Goal: Download file/media

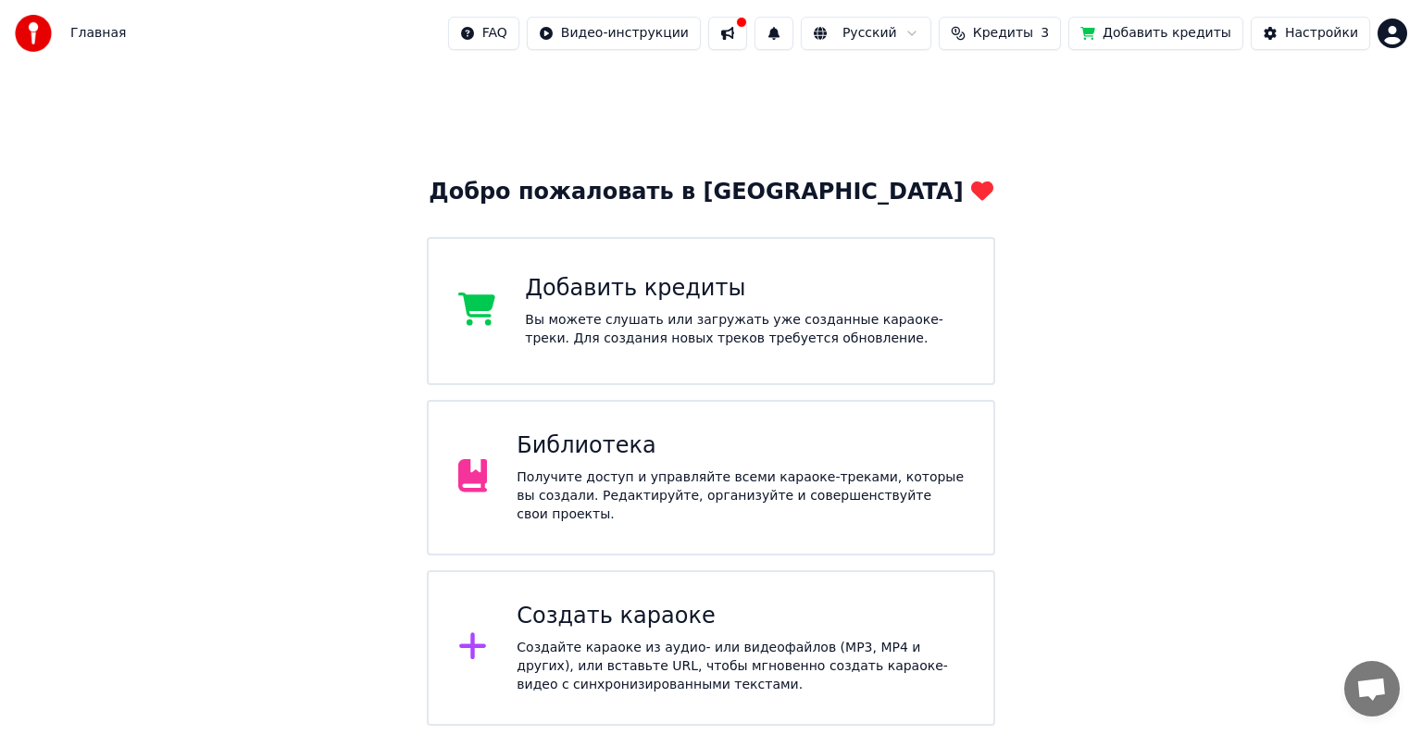
click at [844, 475] on div "Получите доступ и управляйте всеми караоке-треками, которые вы создали. Редакти…" at bounding box center [740, 496] width 447 height 56
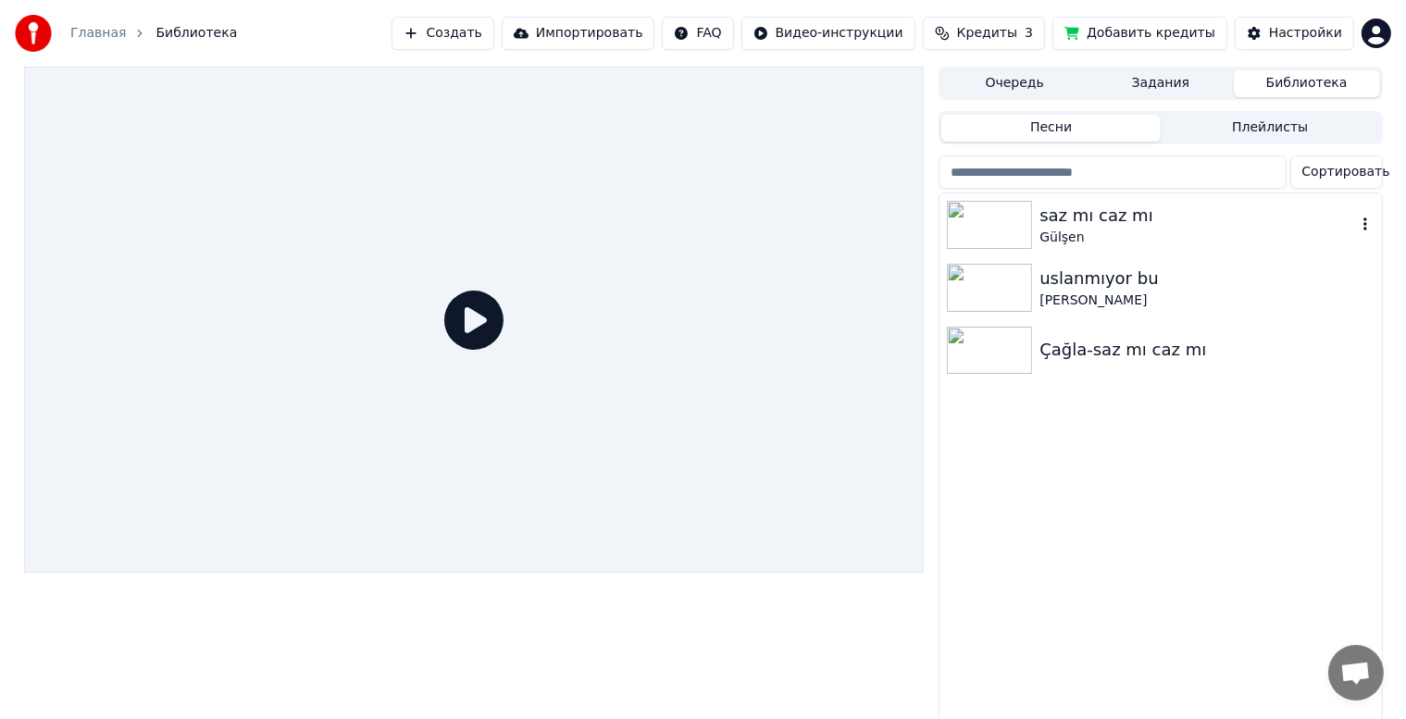
click at [1206, 238] on div "Gülşen" at bounding box center [1198, 238] width 316 height 19
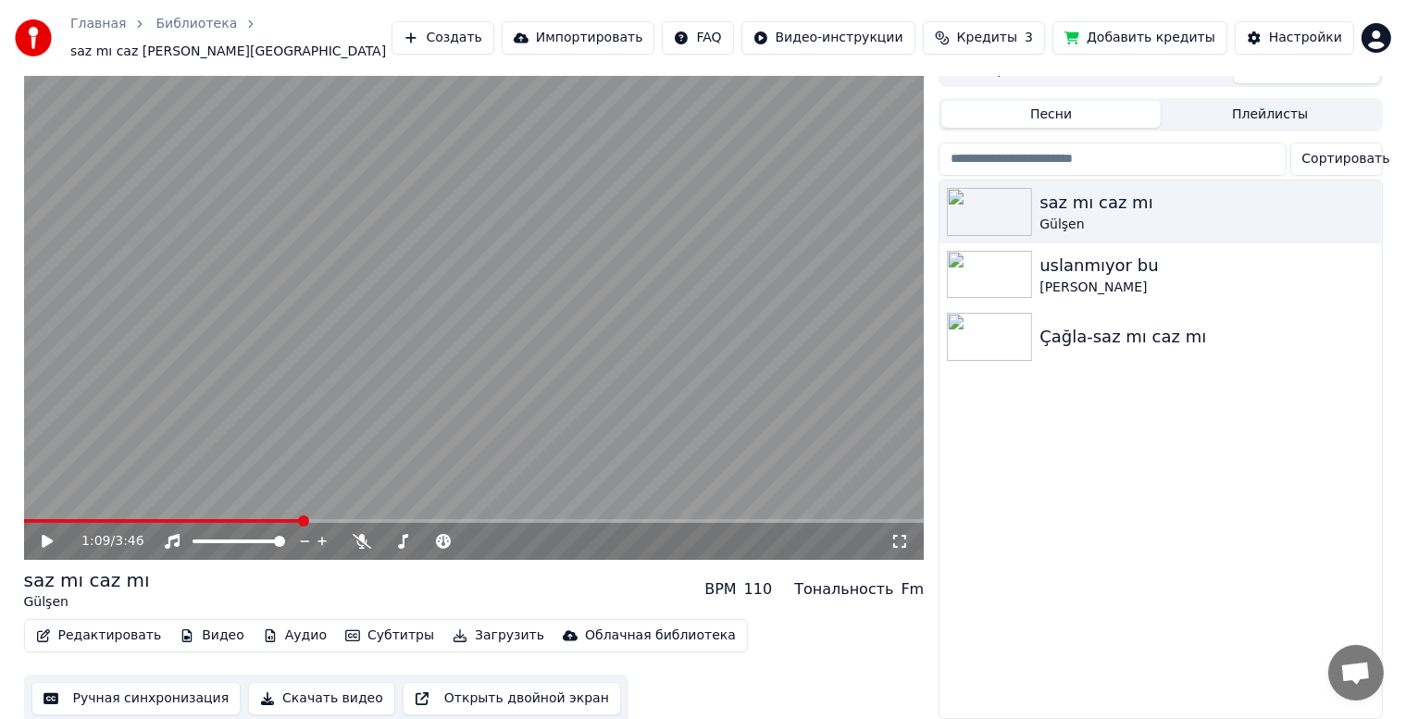
scroll to position [24, 0]
click at [492, 23] on button "Создать" at bounding box center [443, 37] width 102 height 33
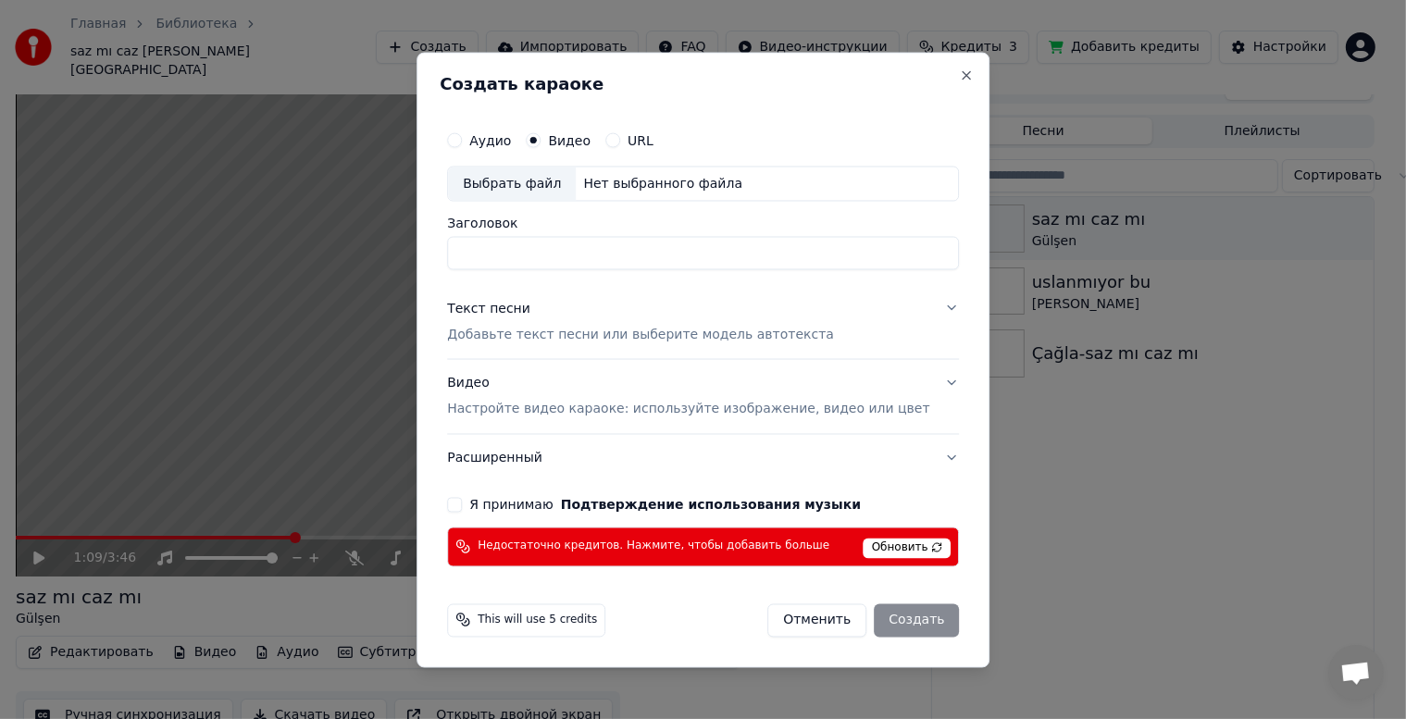
scroll to position [8, 0]
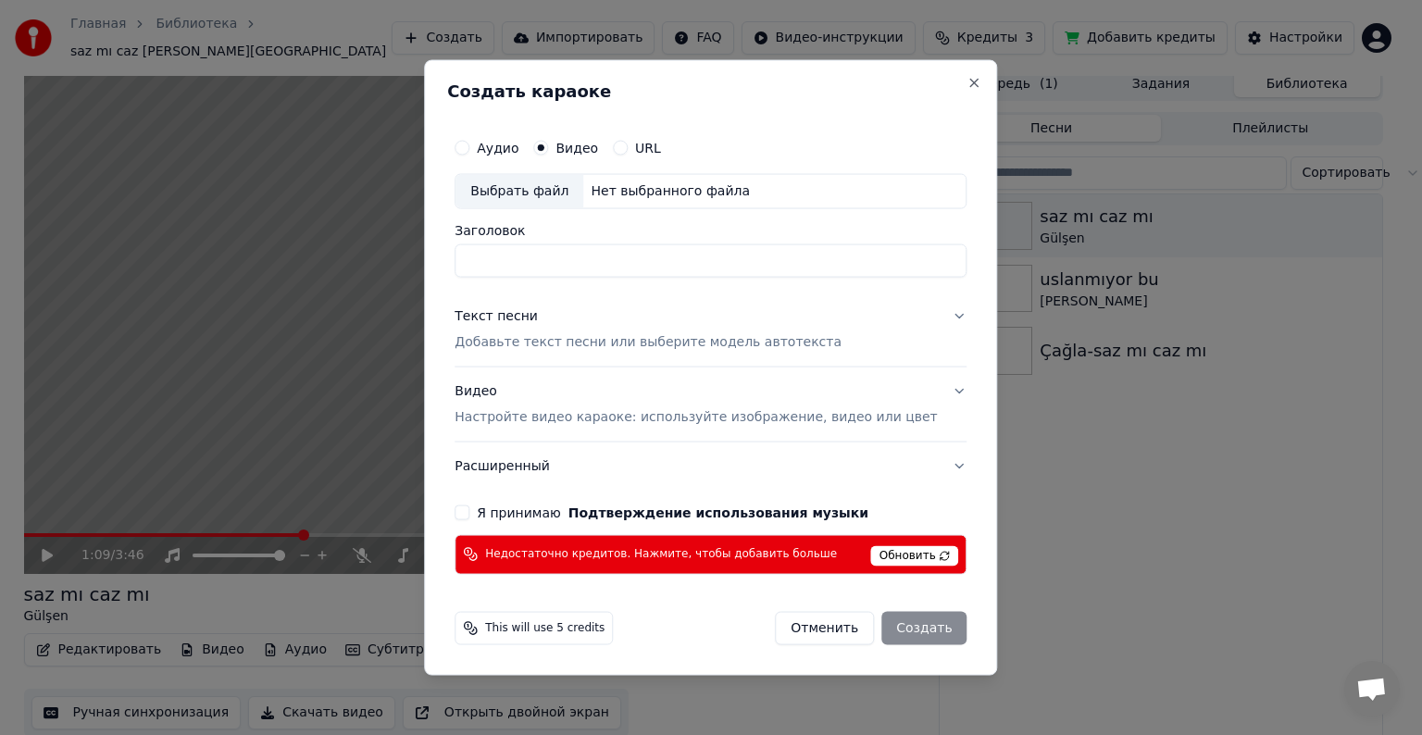
click at [873, 554] on span "Обновить" at bounding box center [915, 555] width 88 height 20
click at [816, 633] on button "Отменить" at bounding box center [824, 627] width 99 height 33
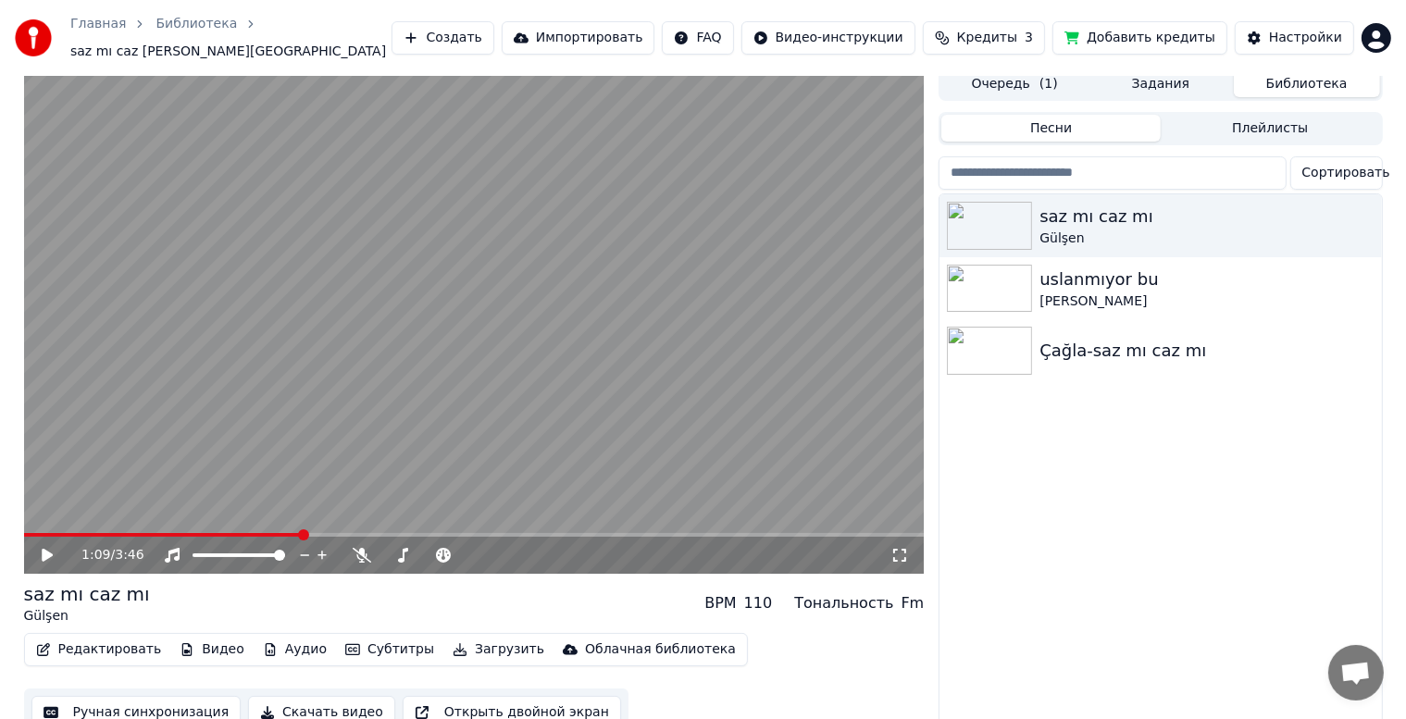
click at [113, 33] on link "Главная" at bounding box center [98, 24] width 56 height 19
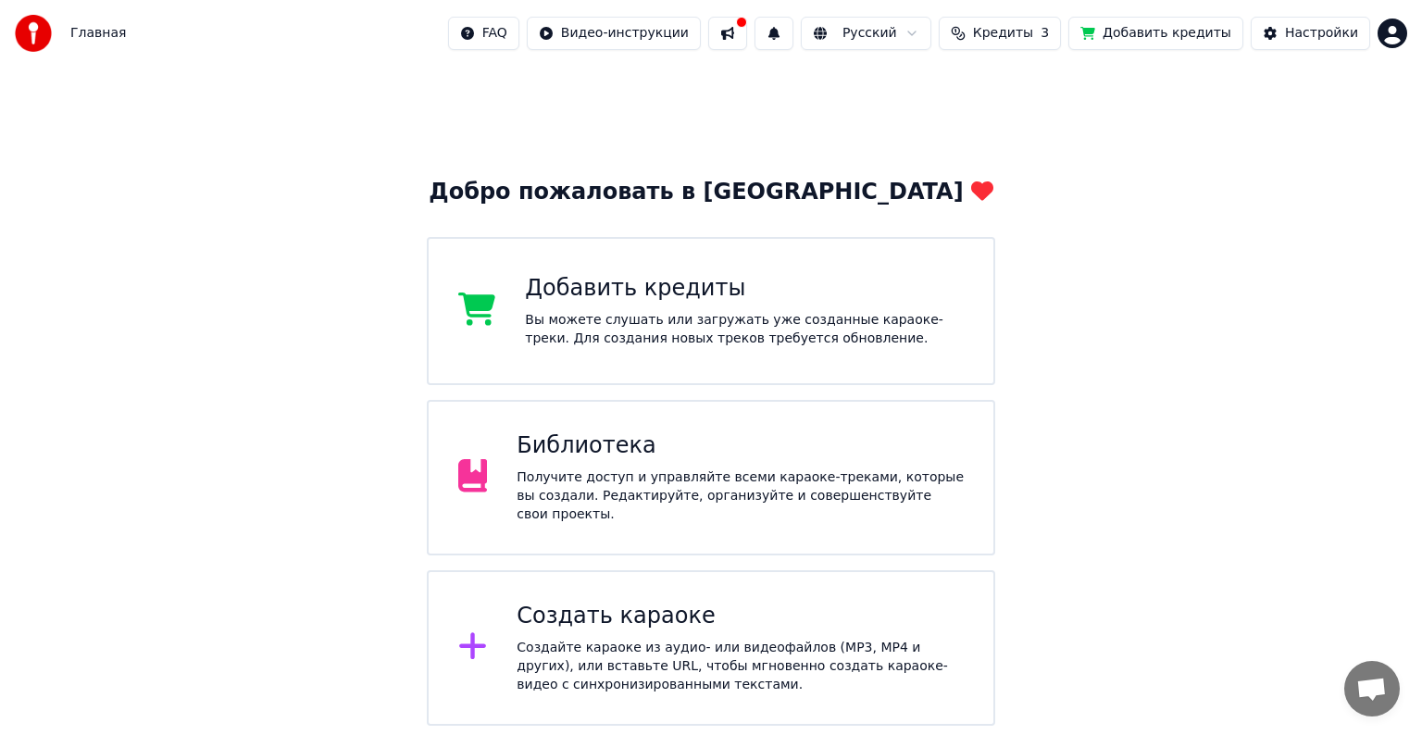
click at [668, 603] on div "Создать караоке" at bounding box center [740, 617] width 447 height 30
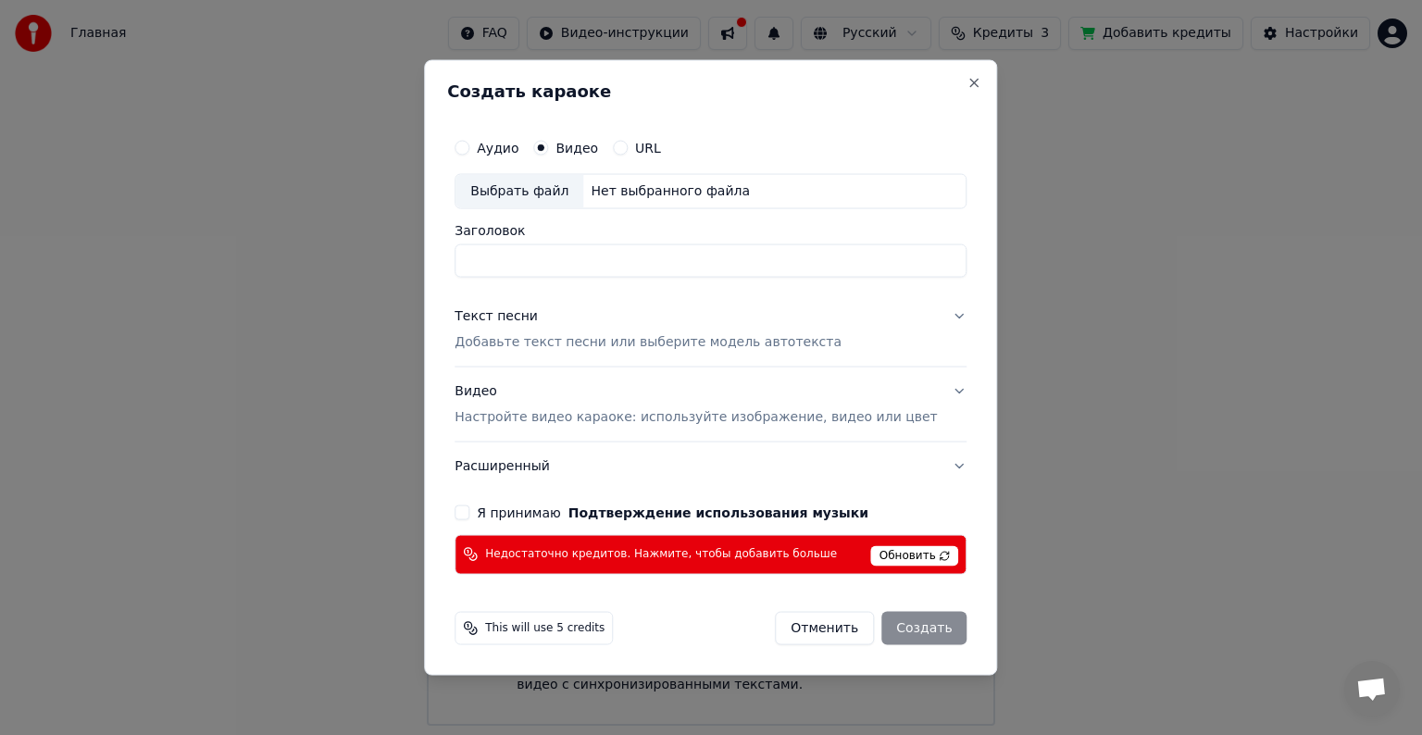
click at [838, 618] on button "Отменить" at bounding box center [824, 627] width 99 height 33
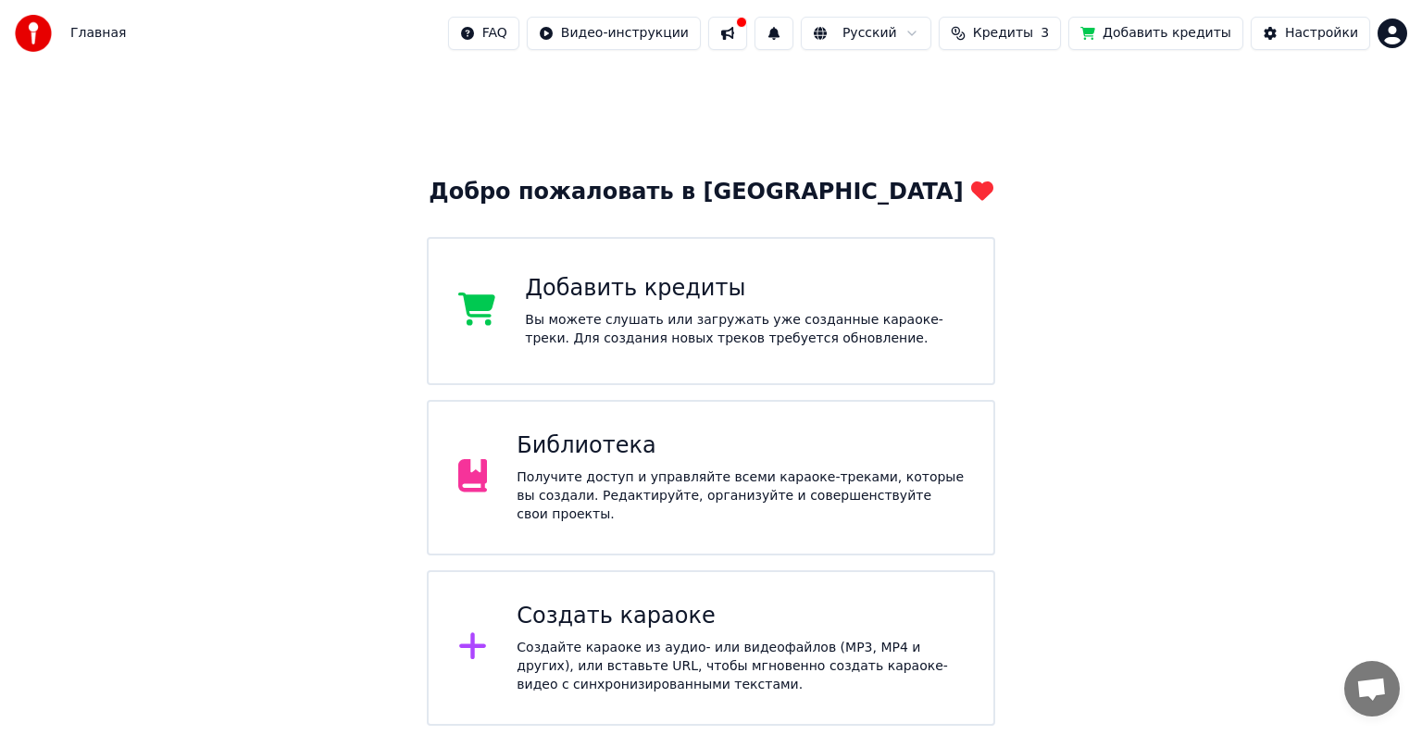
click at [956, 458] on div "Библиотека" at bounding box center [740, 446] width 447 height 30
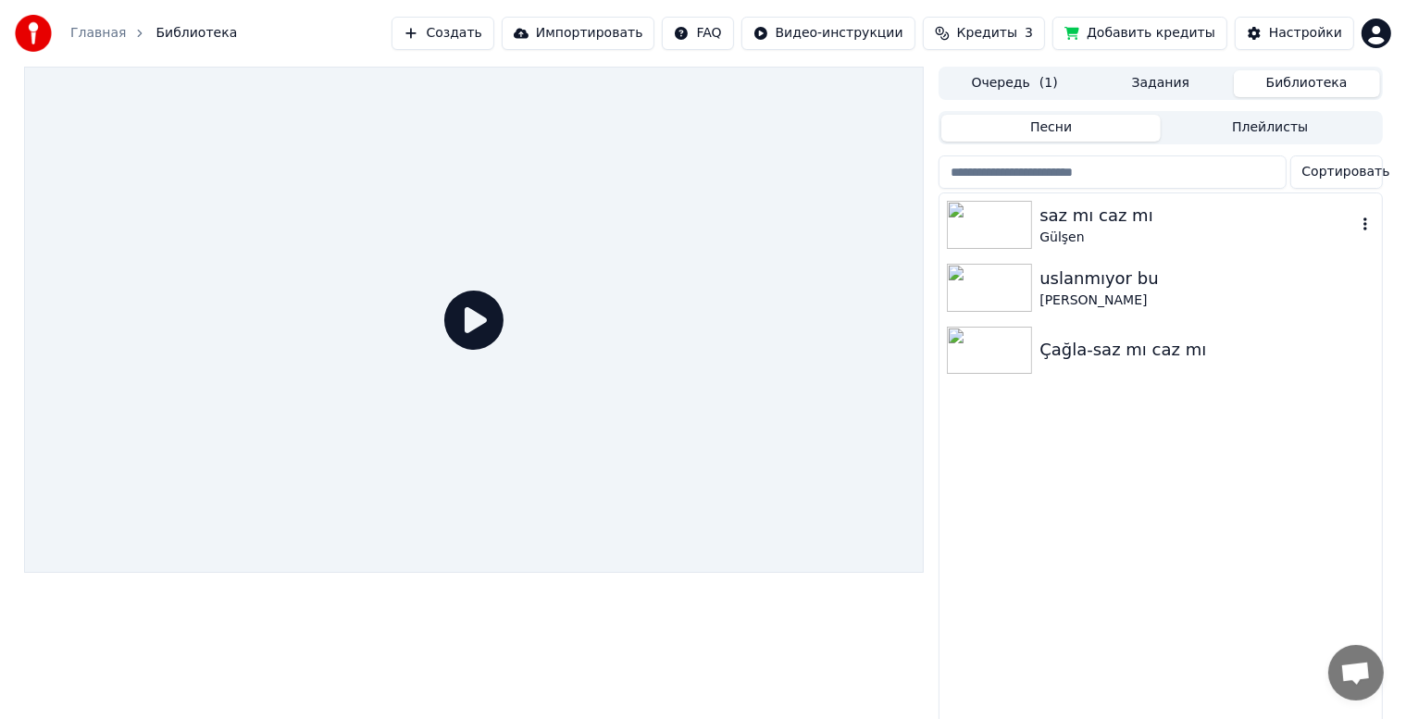
click at [1037, 250] on div "saz mı caz mı [PERSON_NAME]" at bounding box center [1161, 224] width 442 height 63
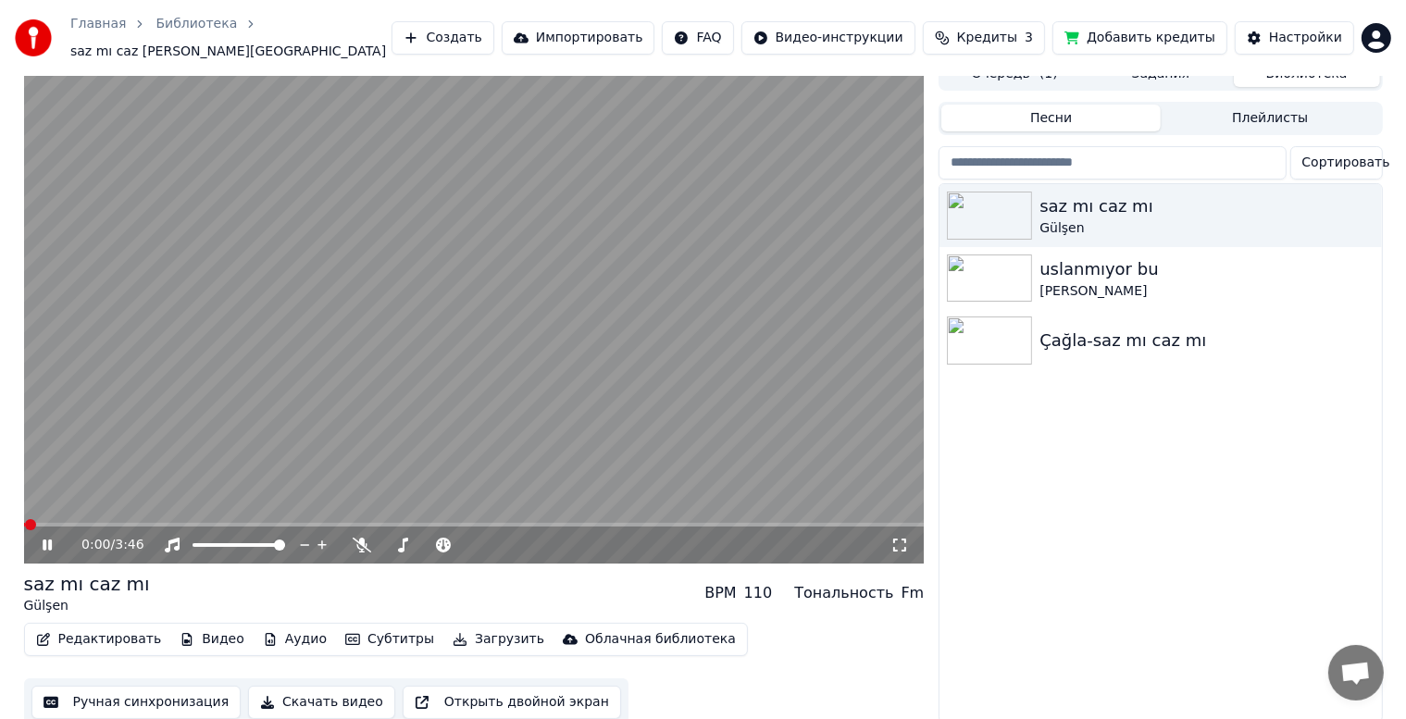
scroll to position [24, 0]
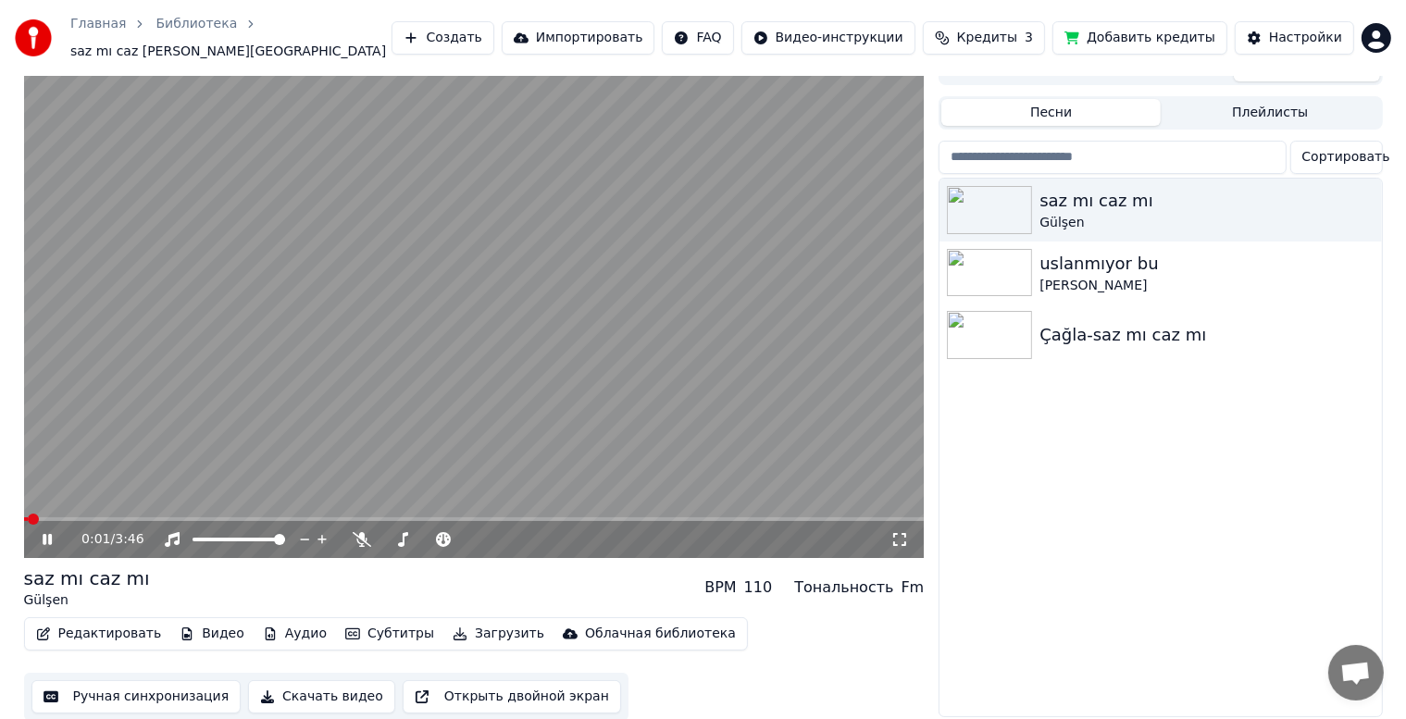
click at [351, 684] on button "Скачать видео" at bounding box center [321, 696] width 147 height 33
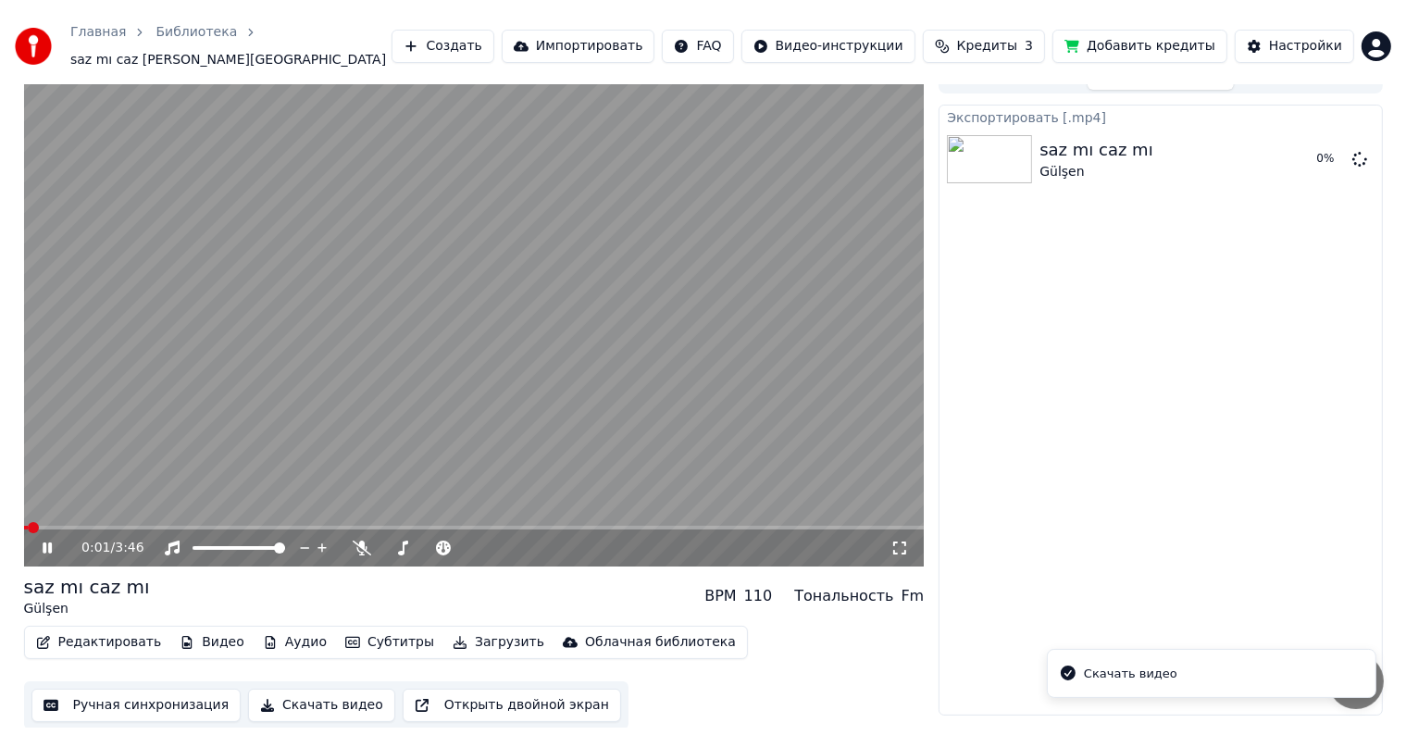
scroll to position [1, 0]
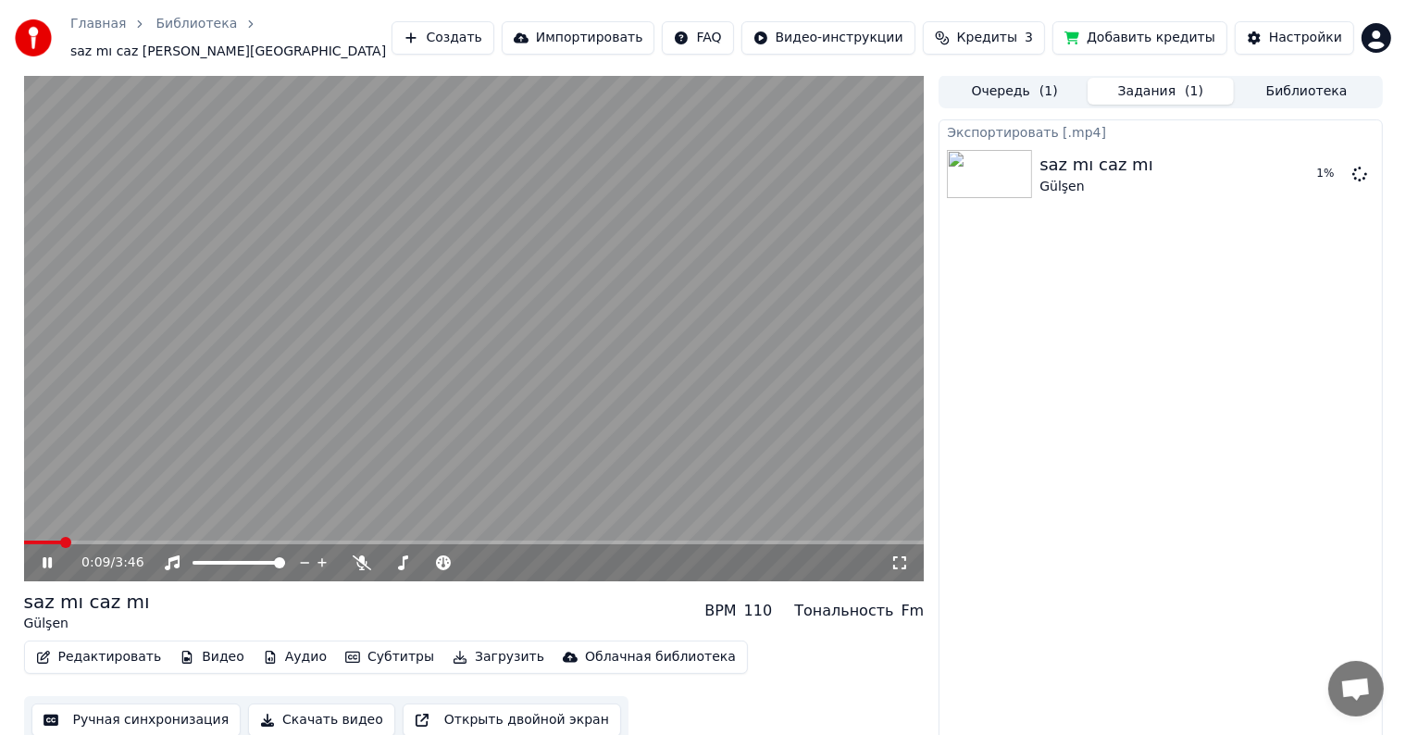
click at [248, 704] on button "Скачать видео" at bounding box center [321, 720] width 147 height 33
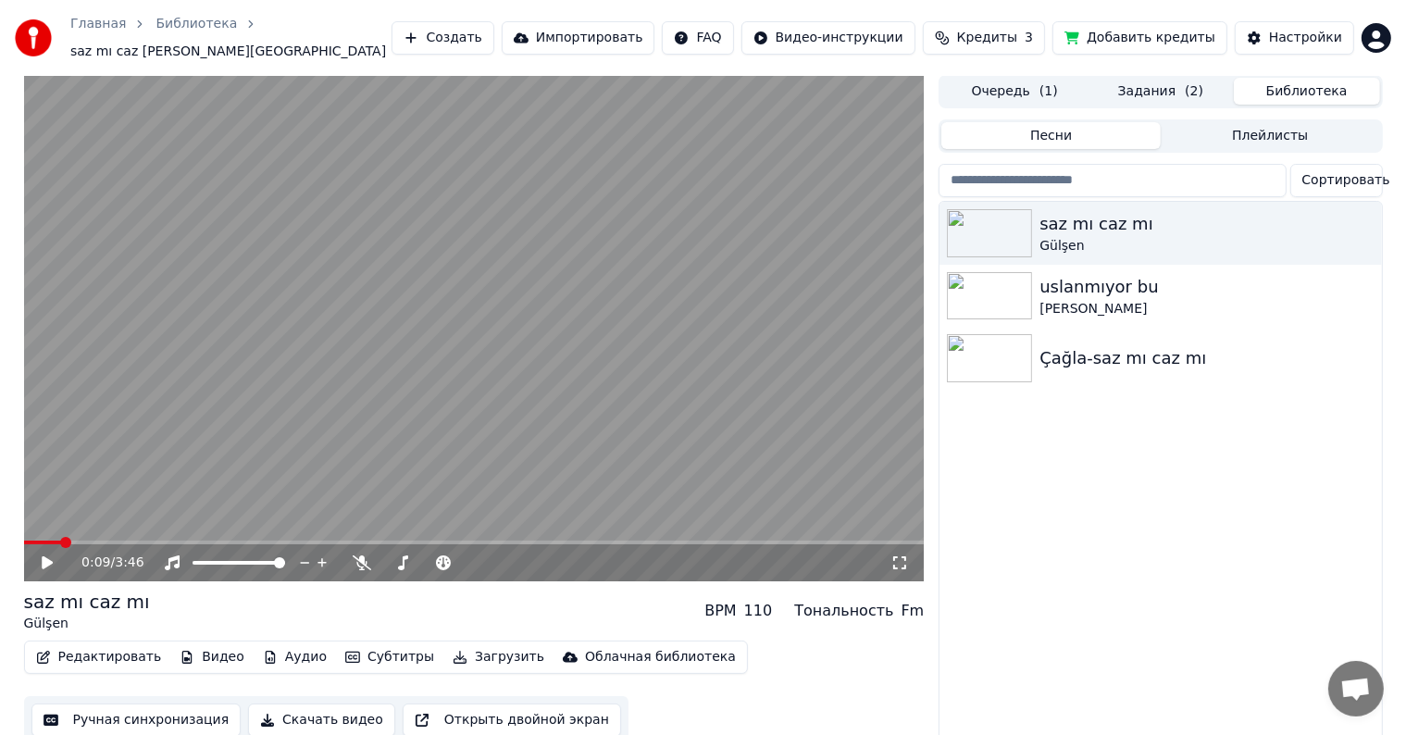
click at [1278, 78] on div "Очередь ( 1 ) Задания ( 2 ) Библиотека Песни Плейлисты Сортировать saz mı caz m…" at bounding box center [1160, 414] width 443 height 678
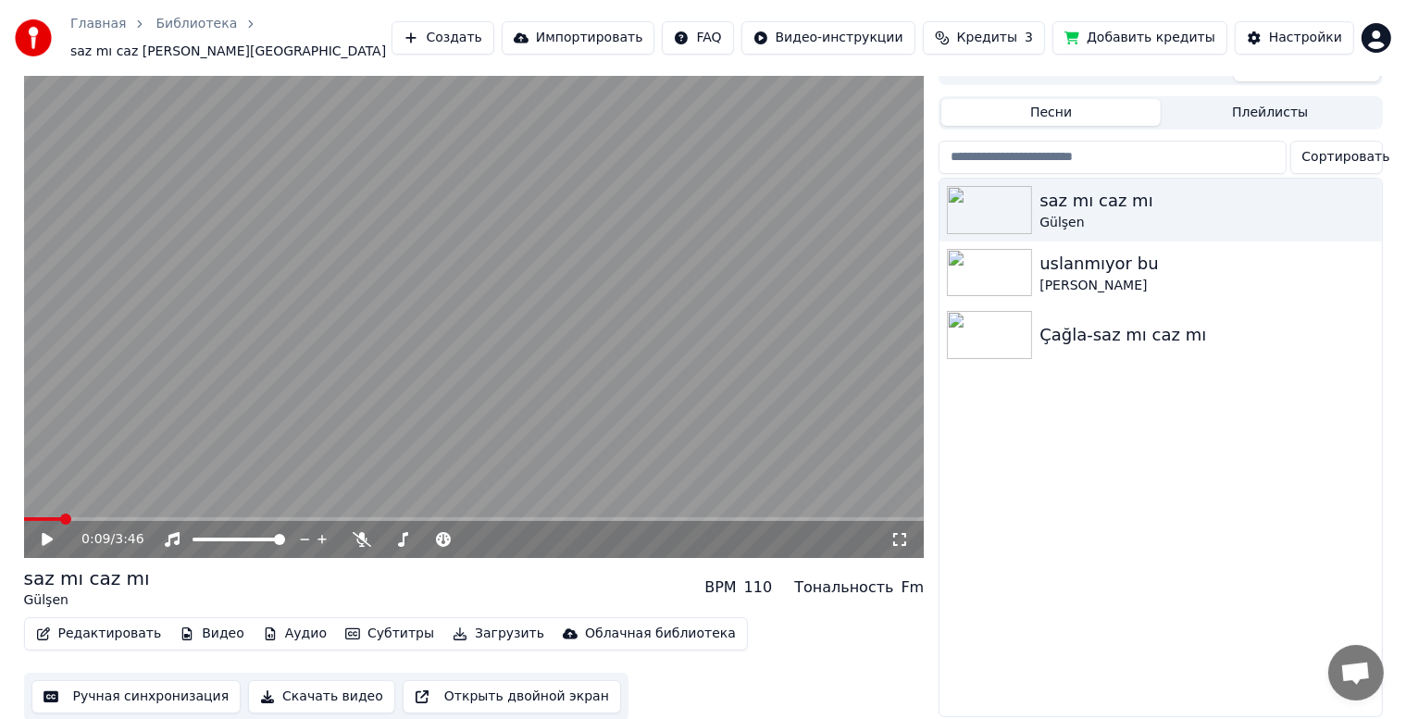
scroll to position [8, 0]
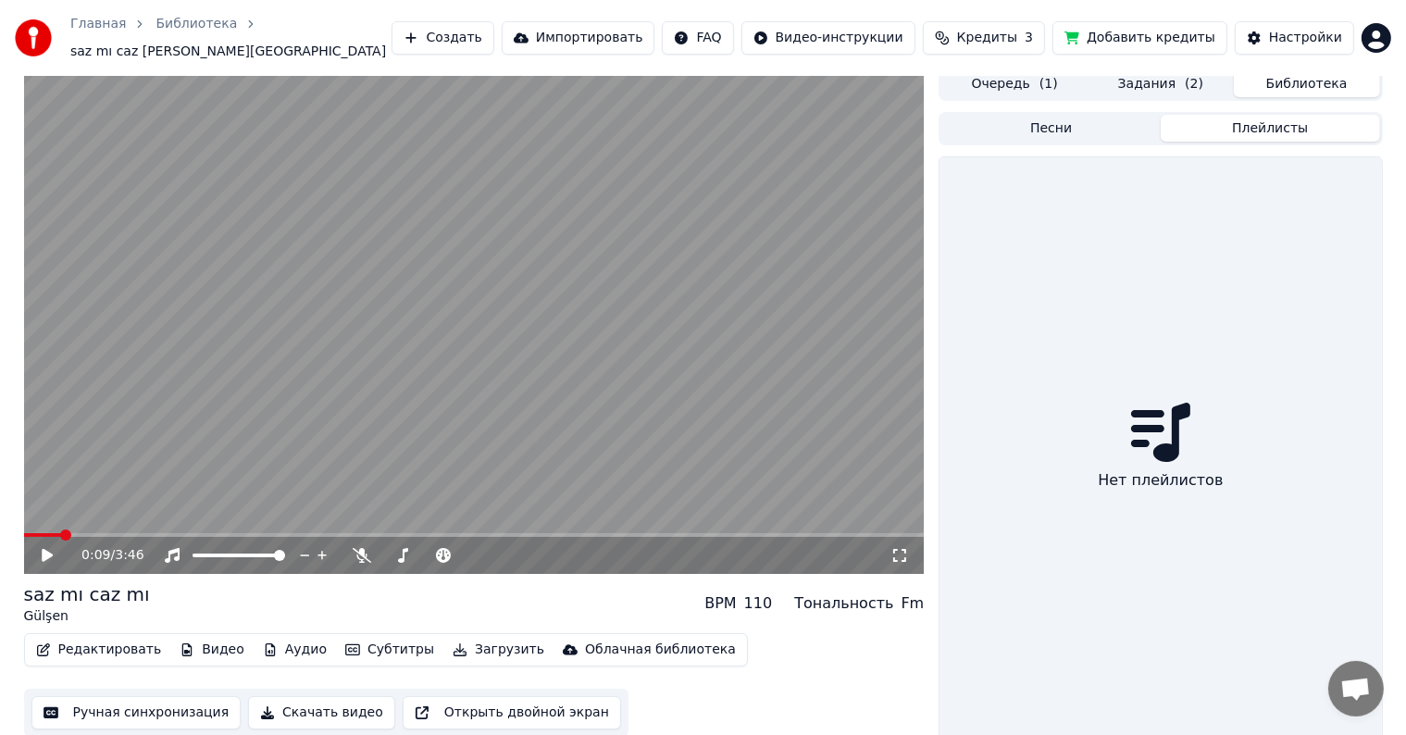
click at [1189, 112] on div "Песни Плейлисты" at bounding box center [1160, 128] width 443 height 33
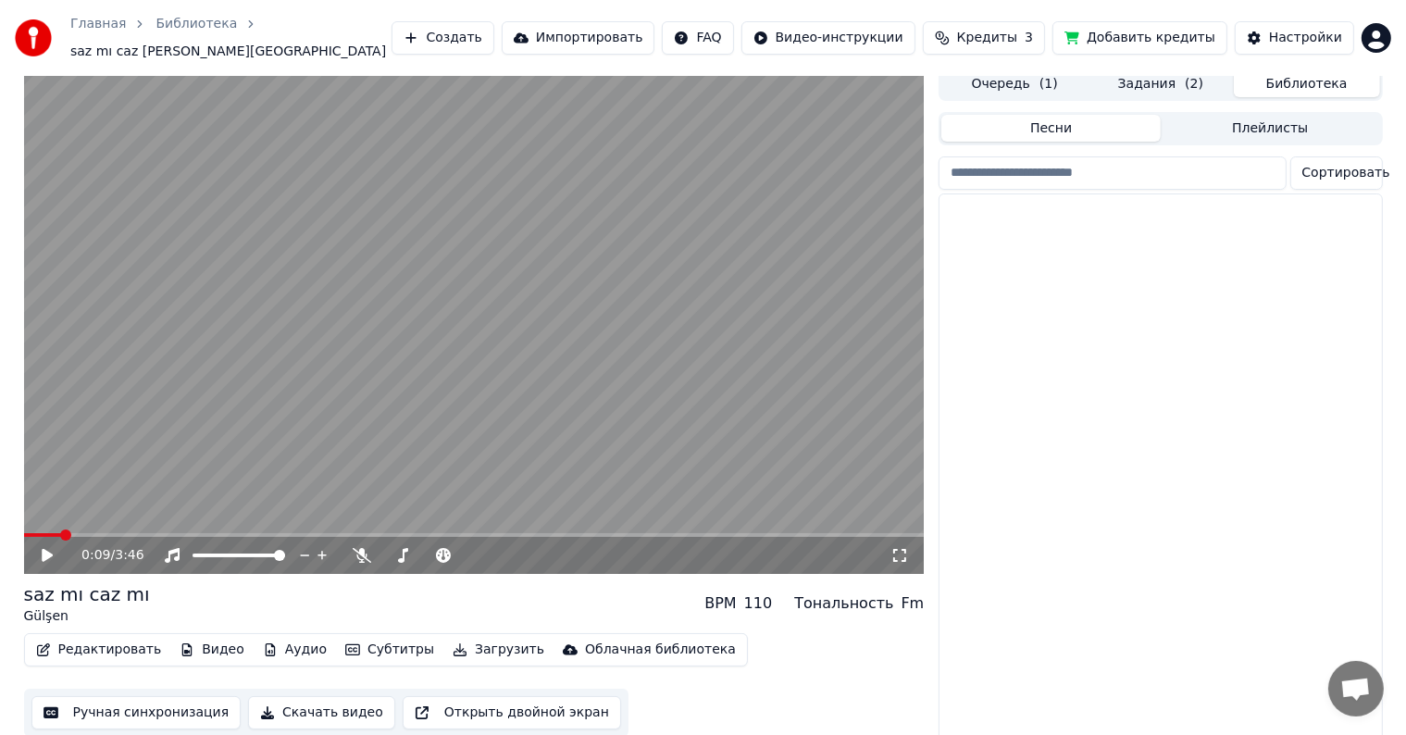
click at [1120, 118] on button "Песни" at bounding box center [1050, 128] width 219 height 27
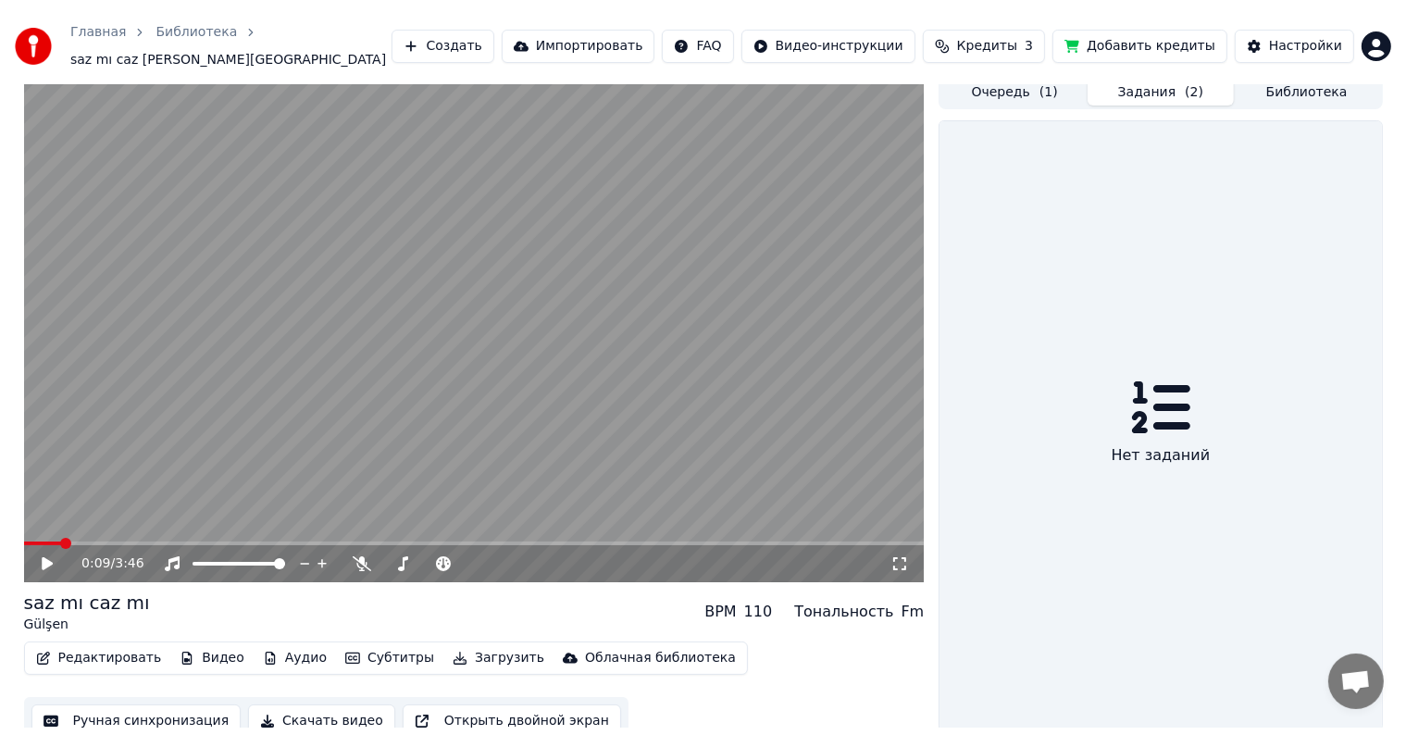
scroll to position [1, 0]
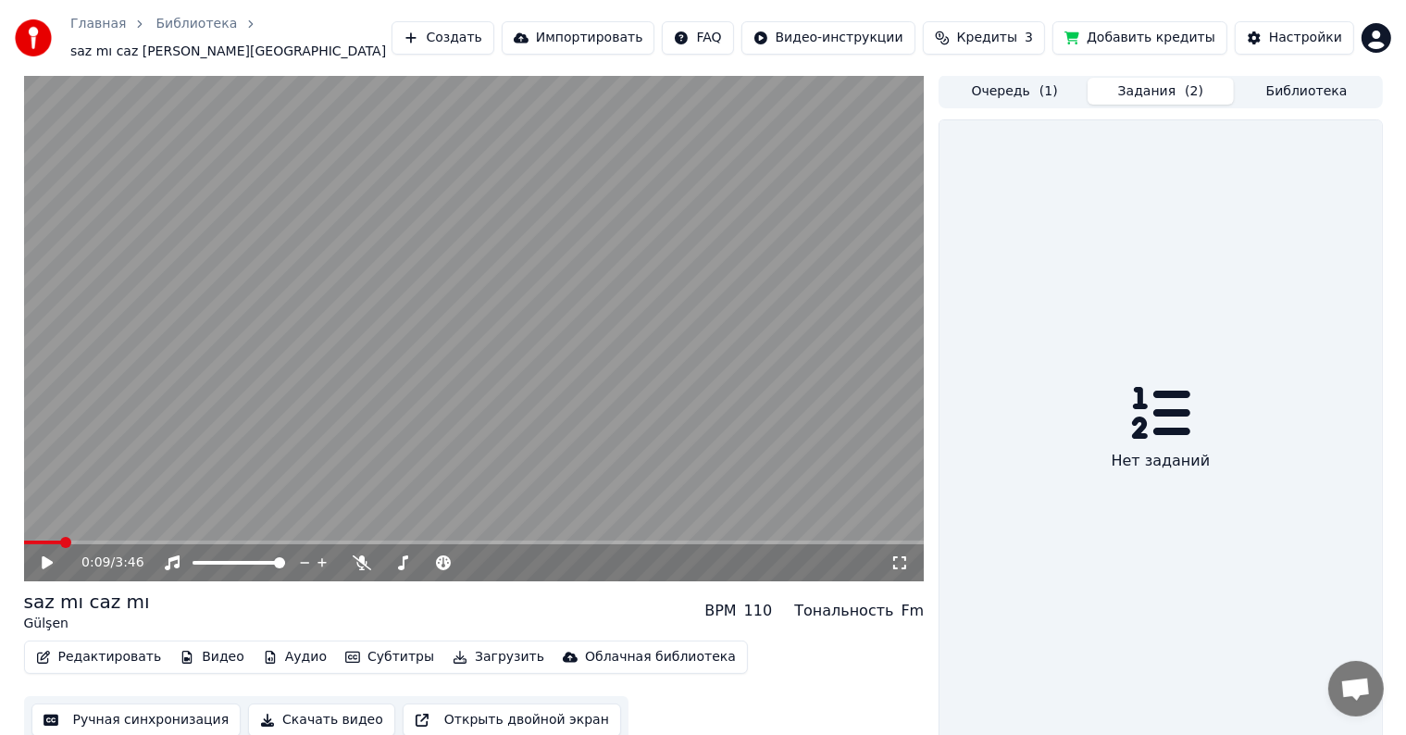
click at [1155, 78] on button "Задания ( 2 )" at bounding box center [1161, 91] width 146 height 27
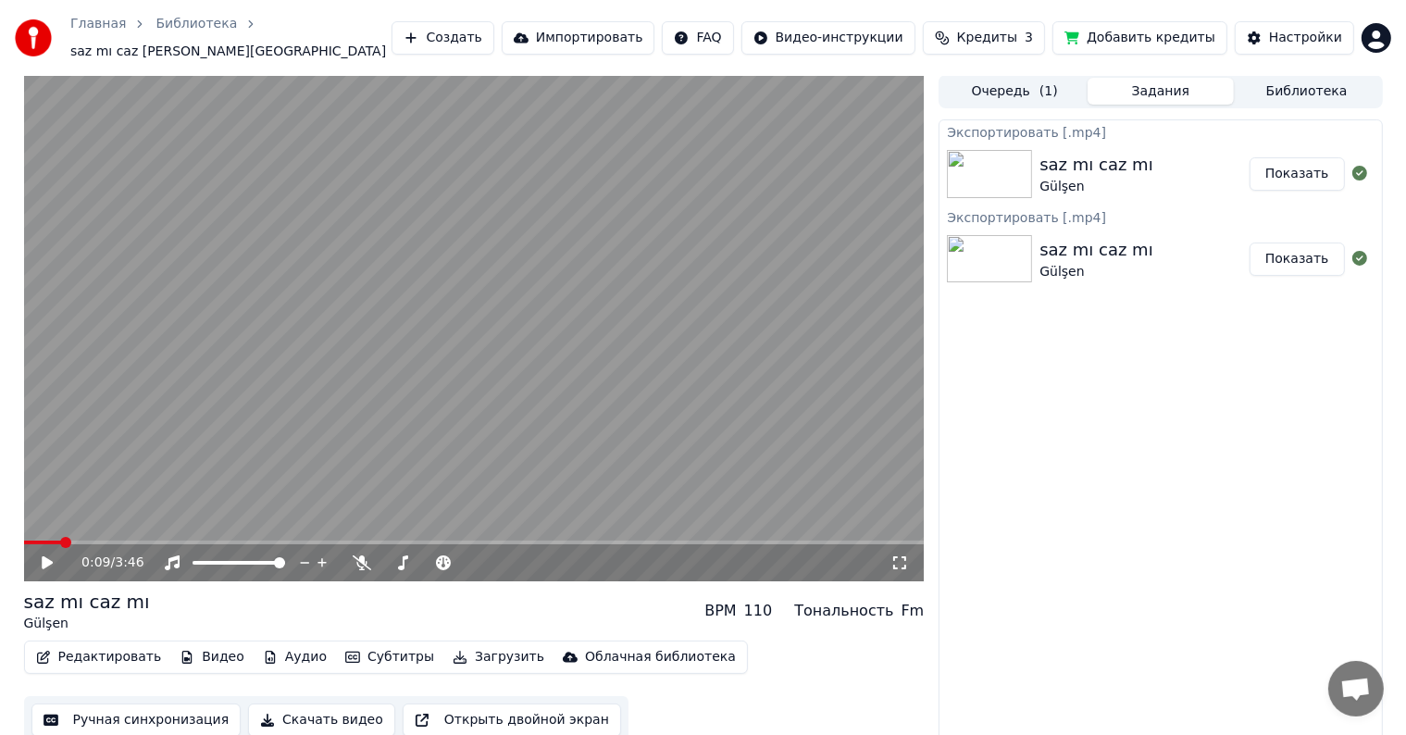
click at [1318, 173] on button "Показать" at bounding box center [1297, 173] width 95 height 33
